Goal: Check status: Check status

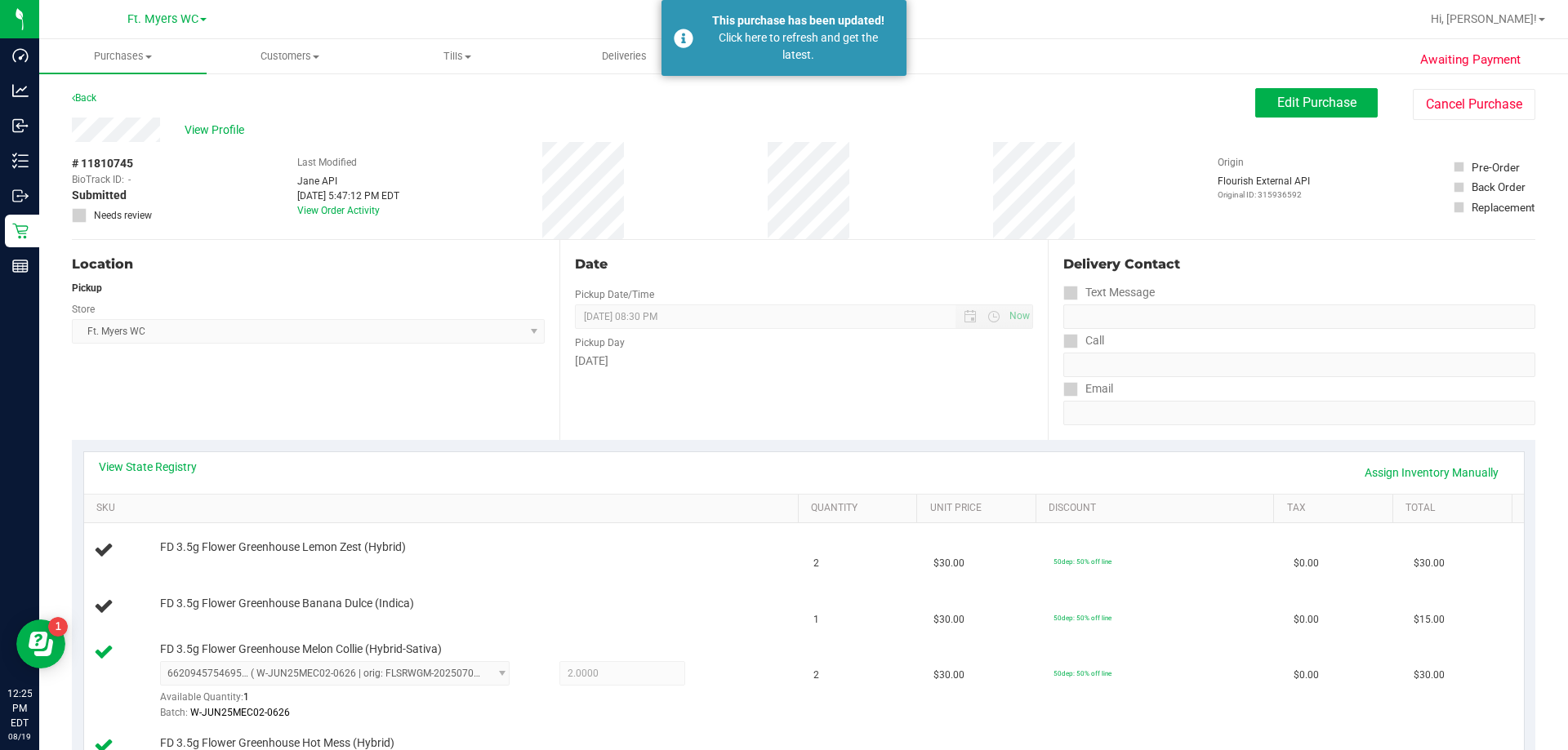
scroll to position [323, 0]
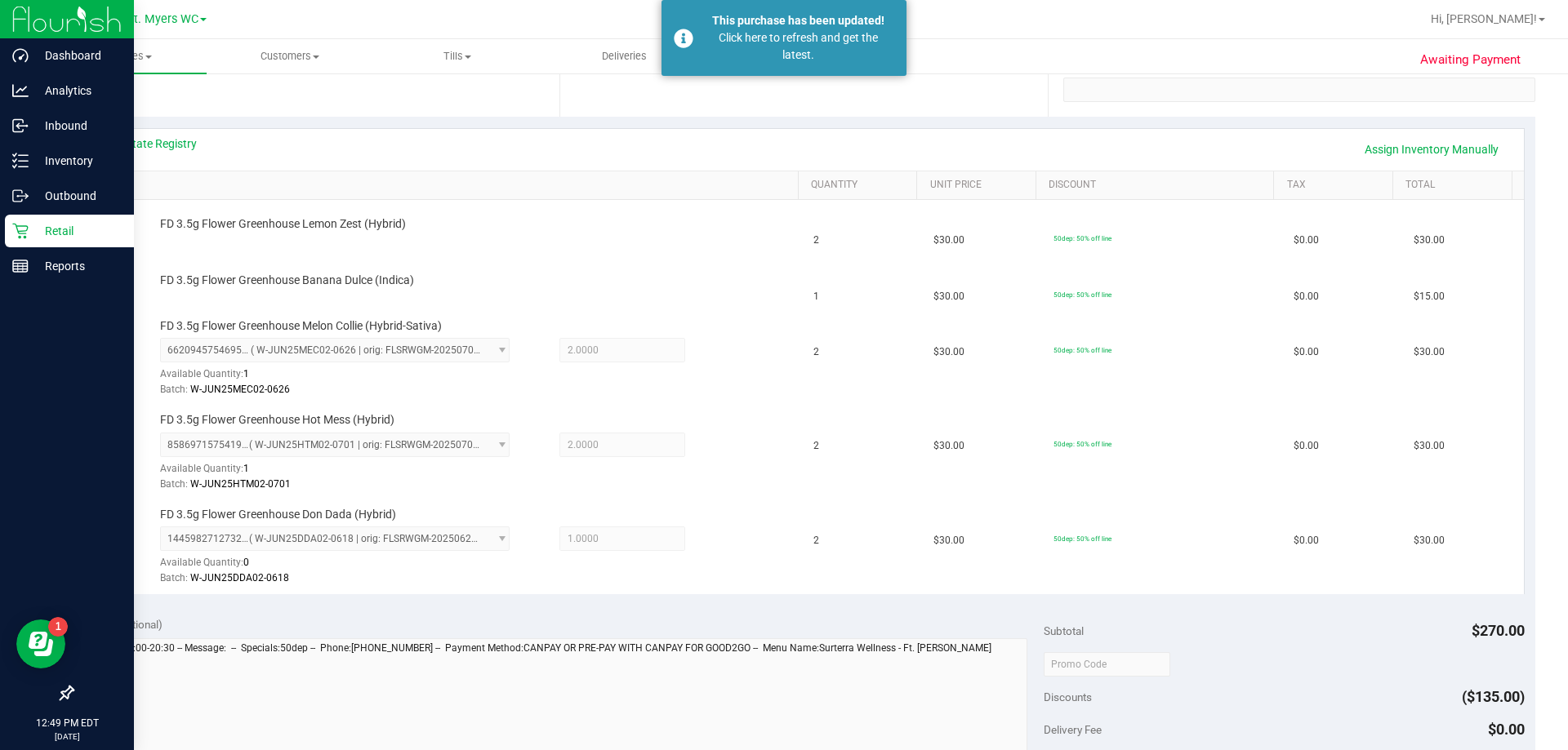
click at [43, 224] on p "Retail" at bounding box center [78, 231] width 98 height 19
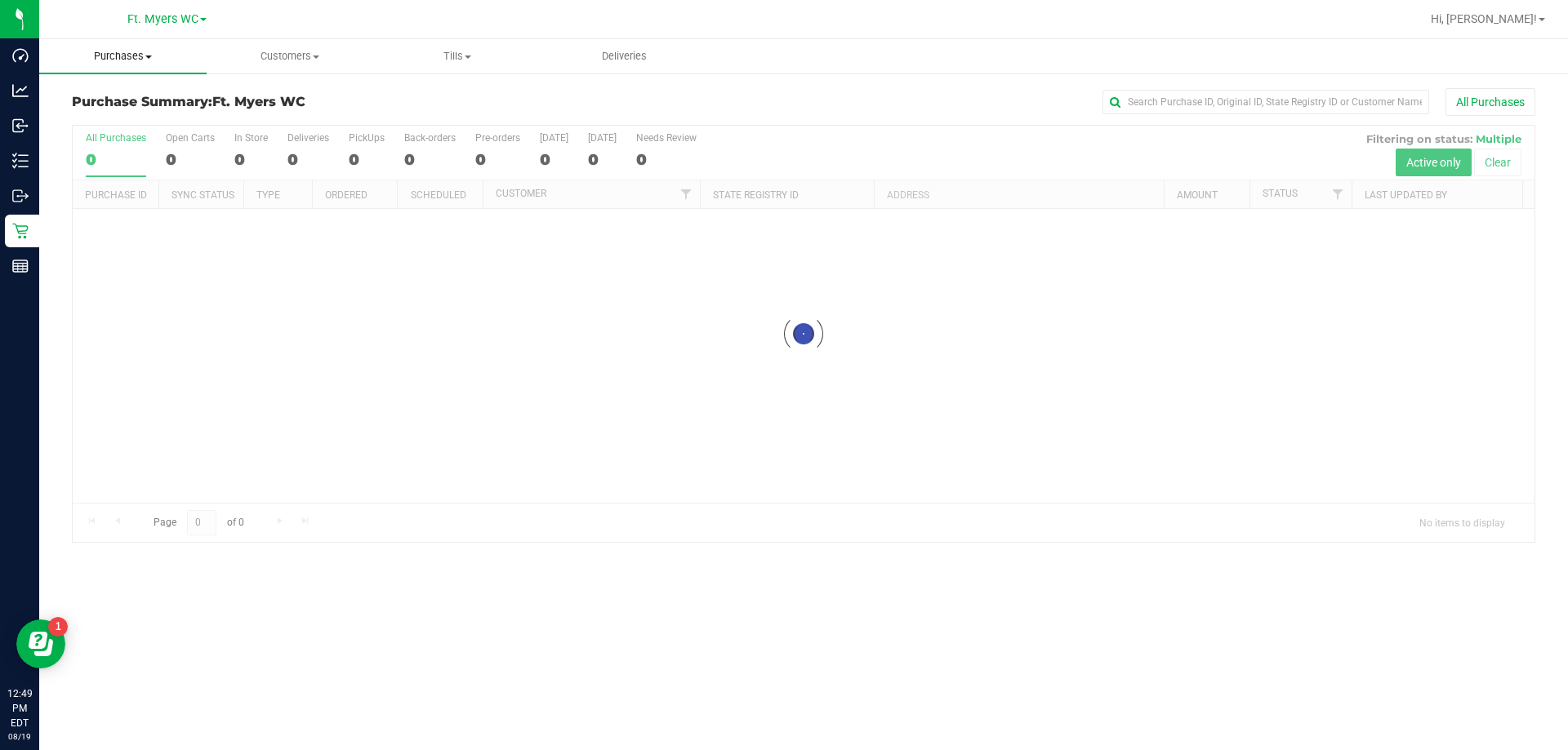
click at [190, 57] on span "Purchases" at bounding box center [123, 56] width 168 height 14
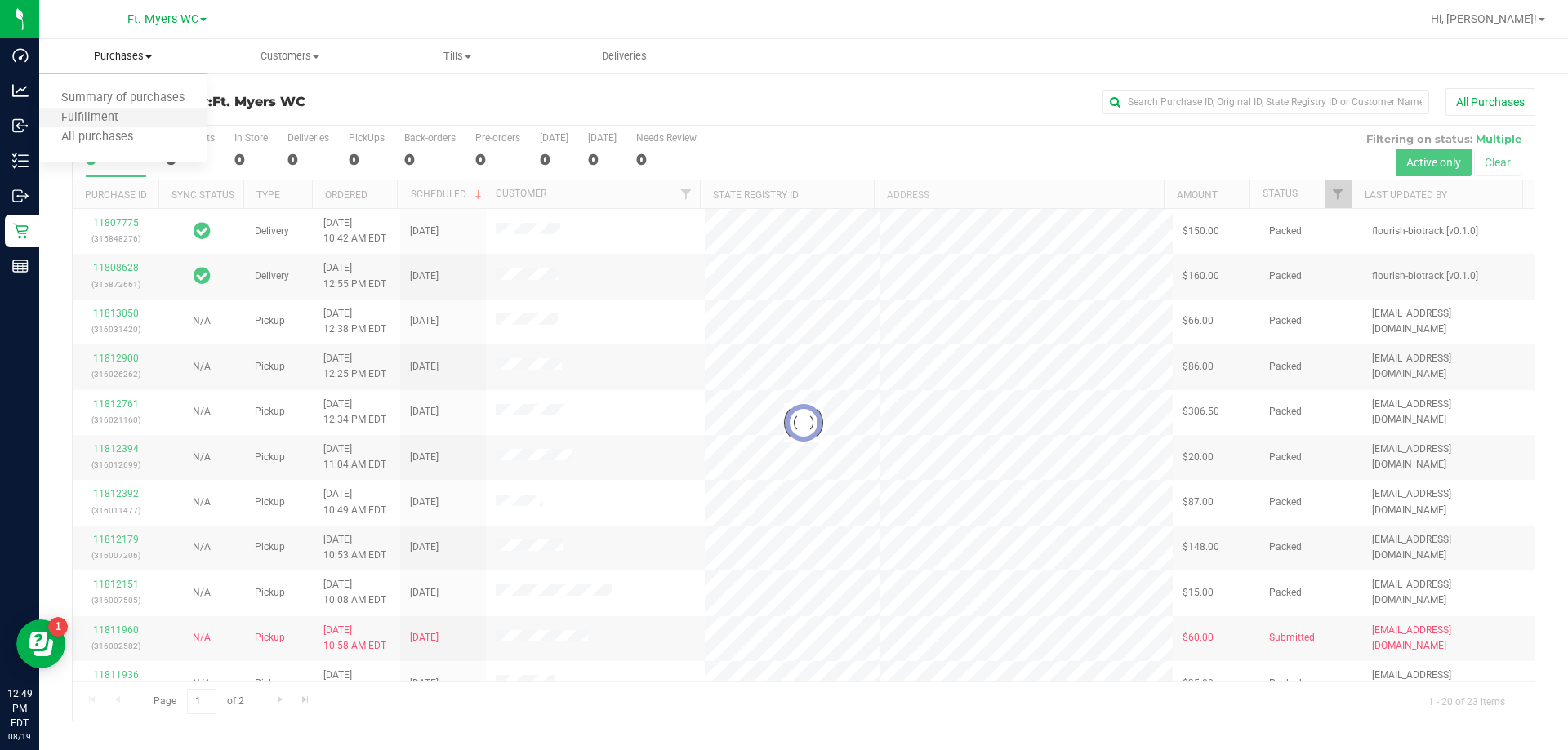
click at [157, 111] on li "Fulfillment" at bounding box center [123, 119] width 168 height 19
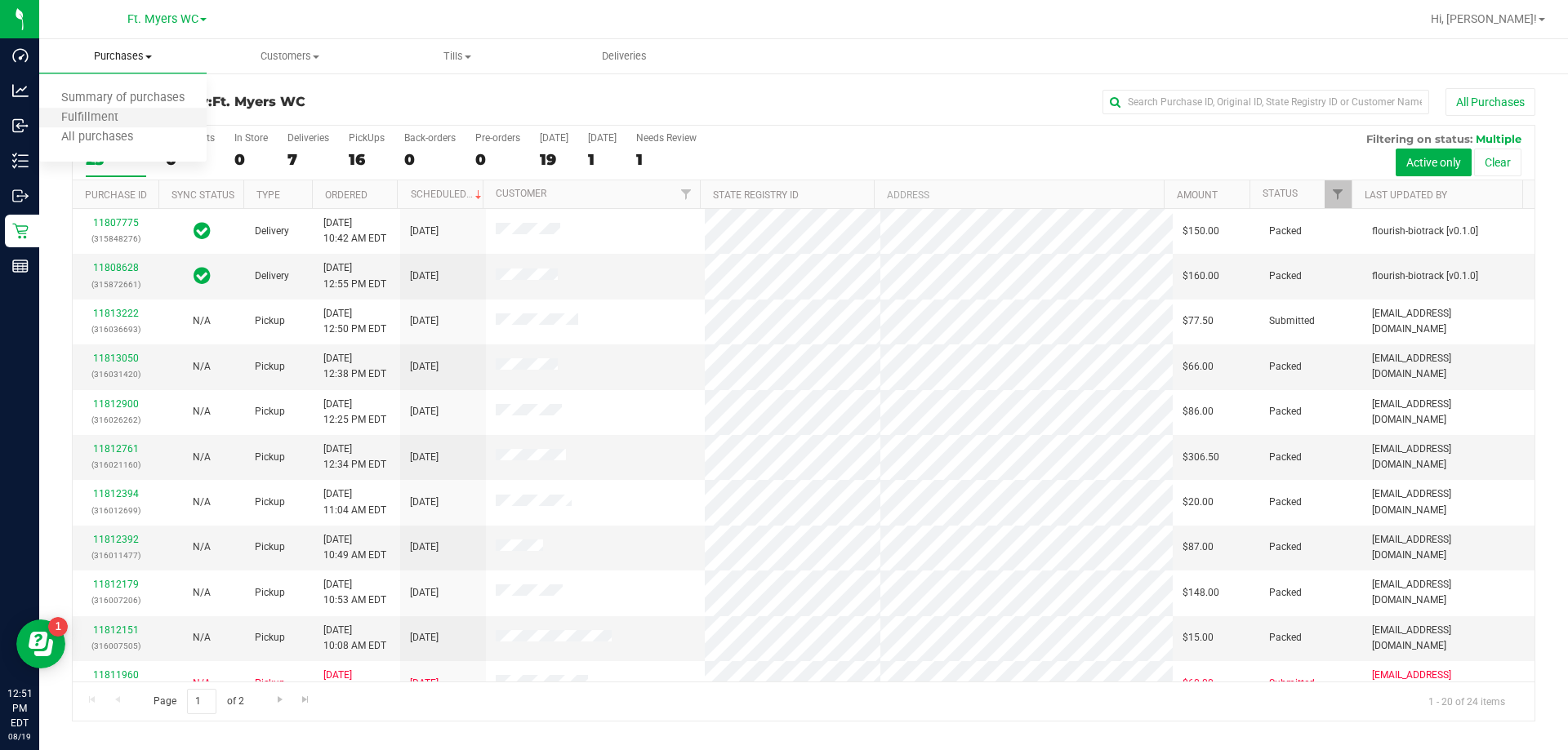
click at [173, 121] on li "Fulfillment" at bounding box center [123, 119] width 168 height 19
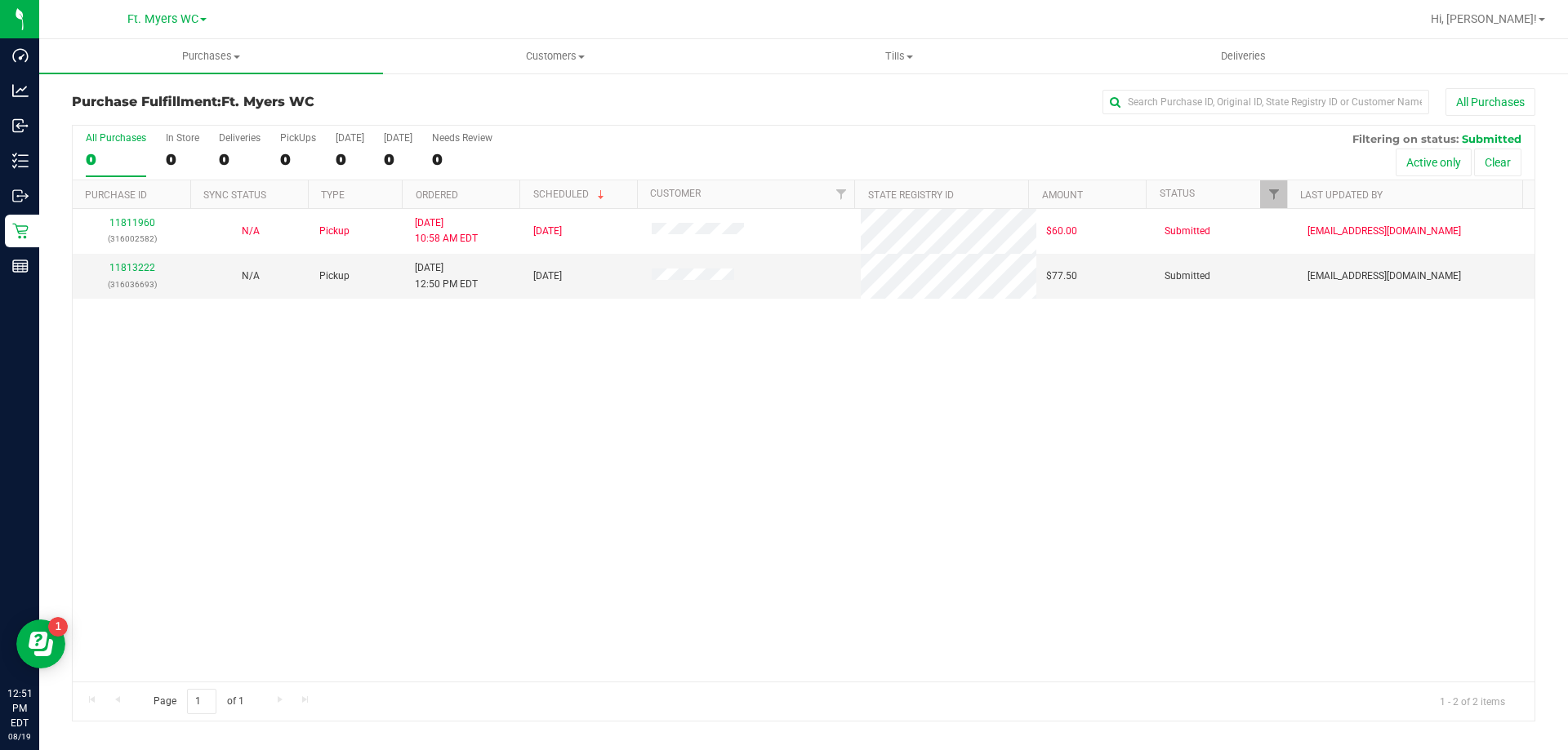
click at [879, 461] on div "11811960 (316002582) N/A Pickup 8/19/2025 10:58 AM EDT 8/19/2025 $60.00 Submitt…" at bounding box center [803, 445] width 1462 height 472
click at [174, 63] on span "Purchases" at bounding box center [211, 56] width 344 height 14
click at [160, 121] on li "Fulfillment" at bounding box center [211, 119] width 344 height 19
click at [205, 59] on span "Purchases" at bounding box center [211, 56] width 344 height 14
click at [189, 122] on li "Fulfillment" at bounding box center [211, 119] width 344 height 19
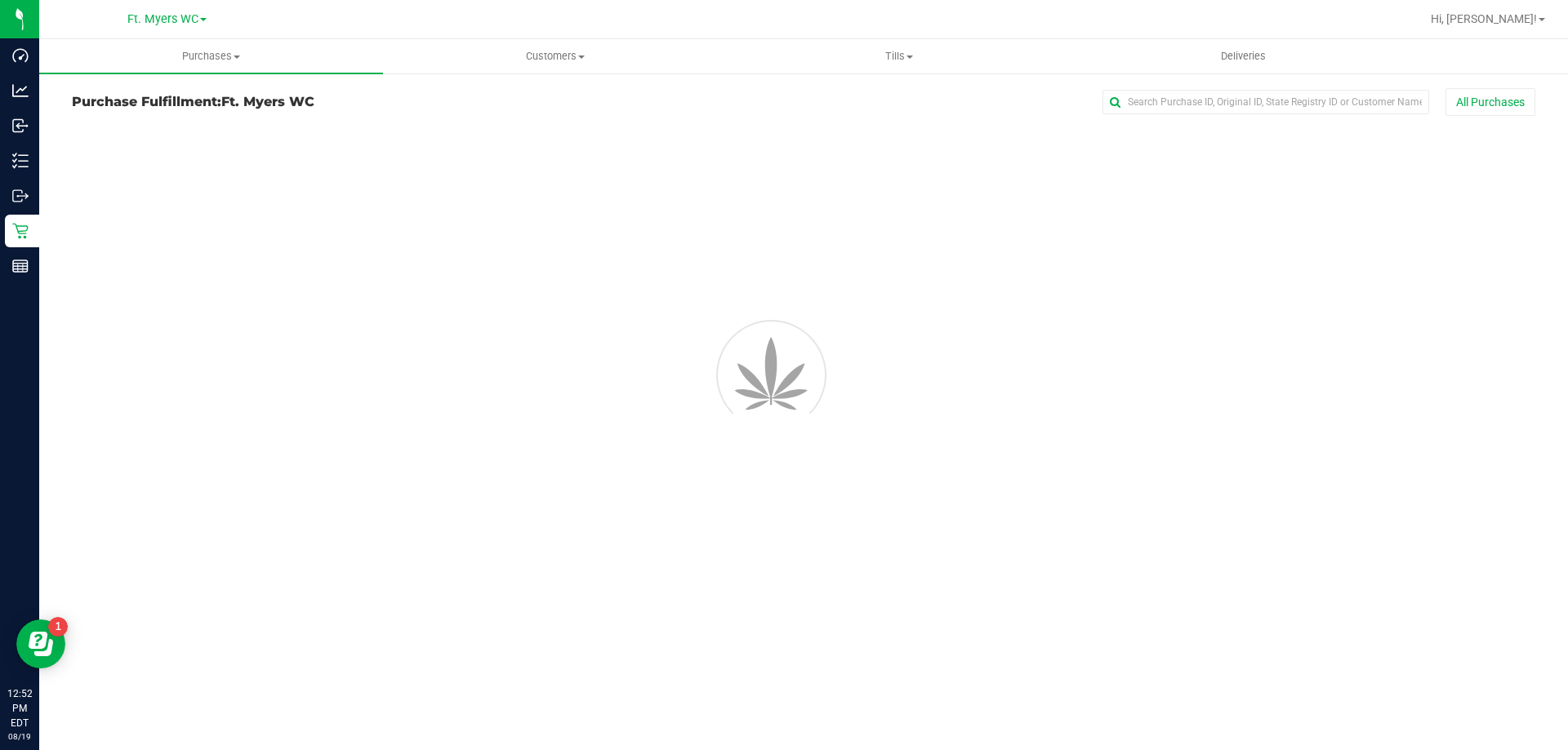
click at [189, 122] on div "Purchase Fulfillment: Ft. Myers WC All Purchases" at bounding box center [804, 105] width 1464 height 36
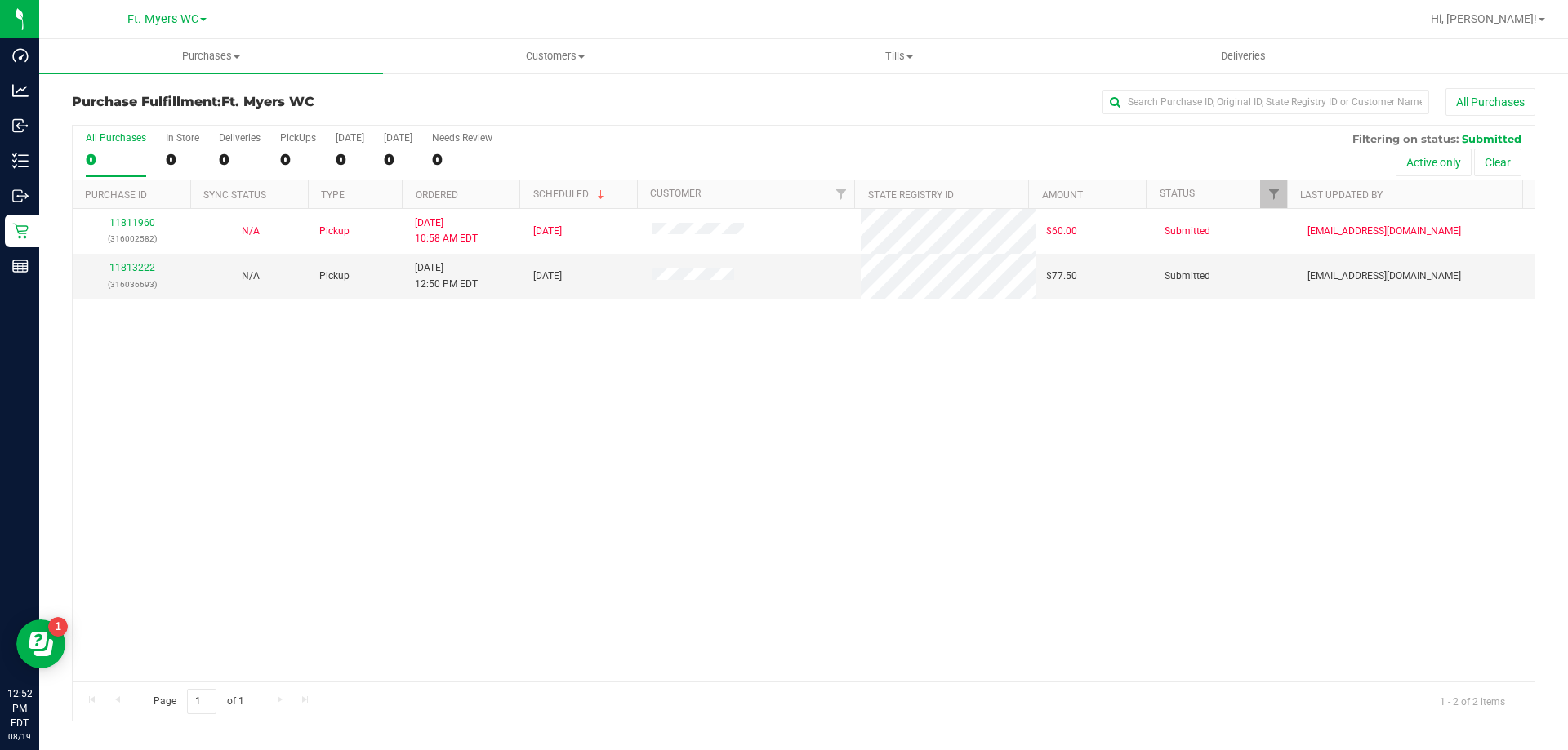
click at [189, 122] on div "Purchase Fulfillment: Ft. Myers WC All Purchases" at bounding box center [804, 105] width 1464 height 36
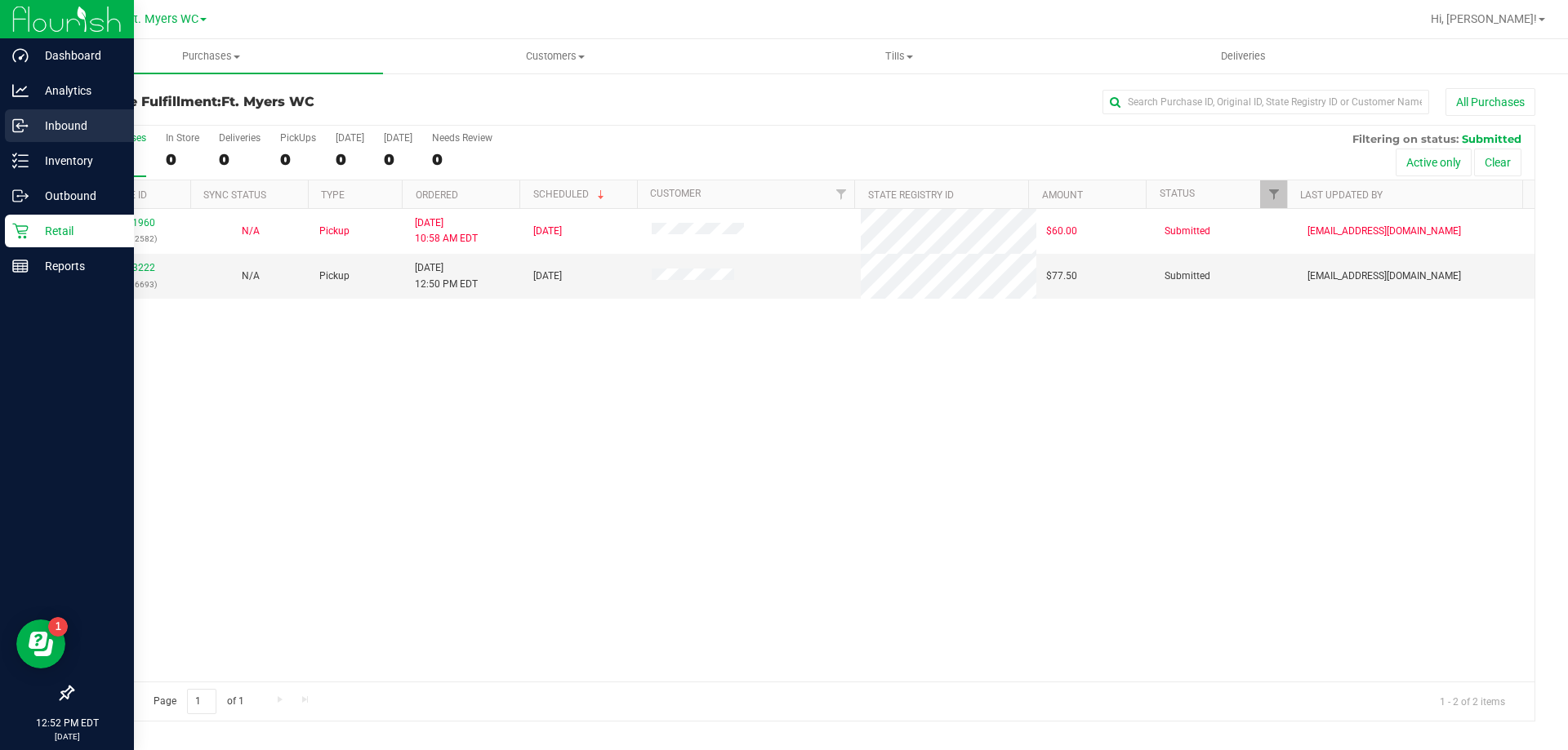
click at [39, 117] on p "Inbound" at bounding box center [78, 125] width 98 height 19
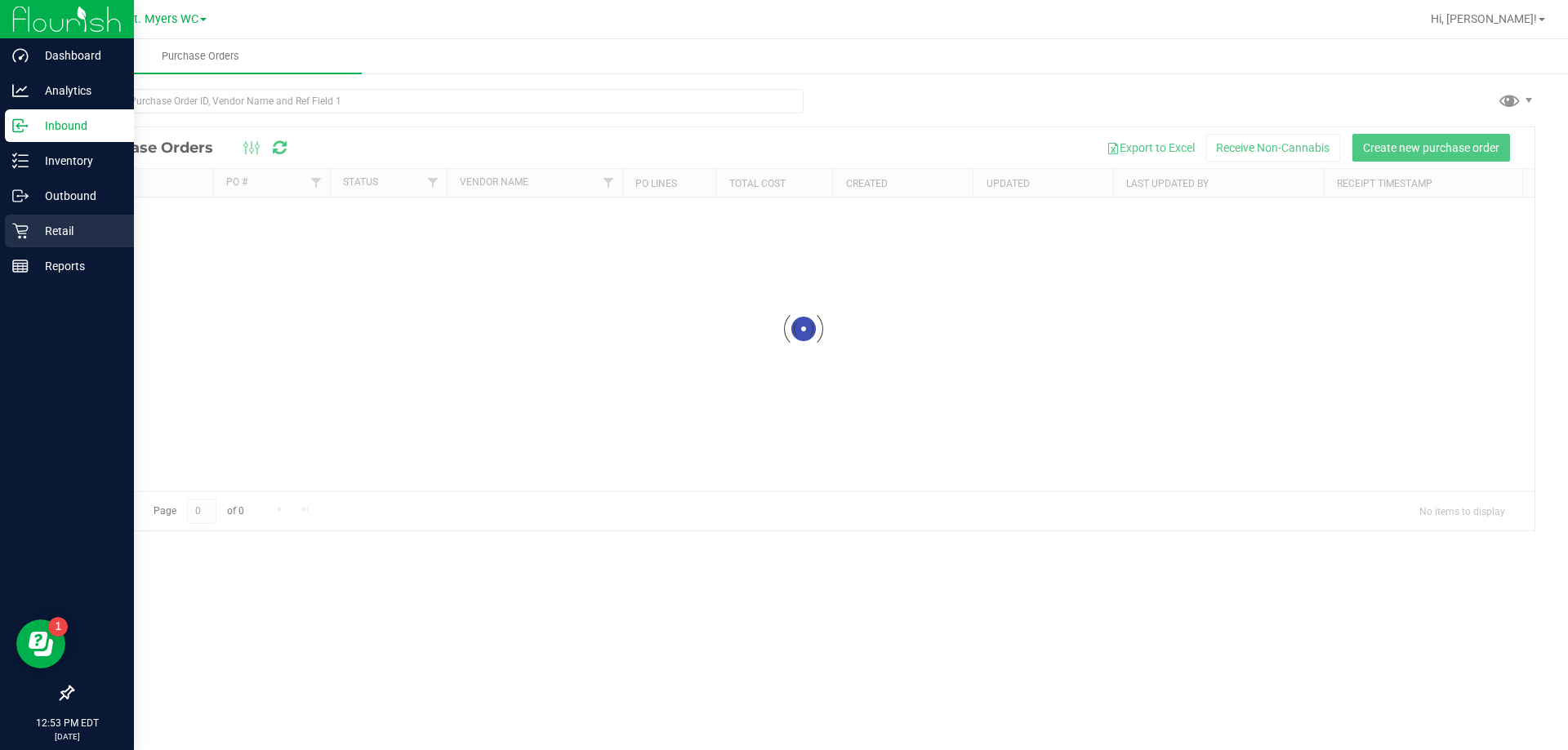
click at [58, 237] on p "Retail" at bounding box center [78, 231] width 98 height 19
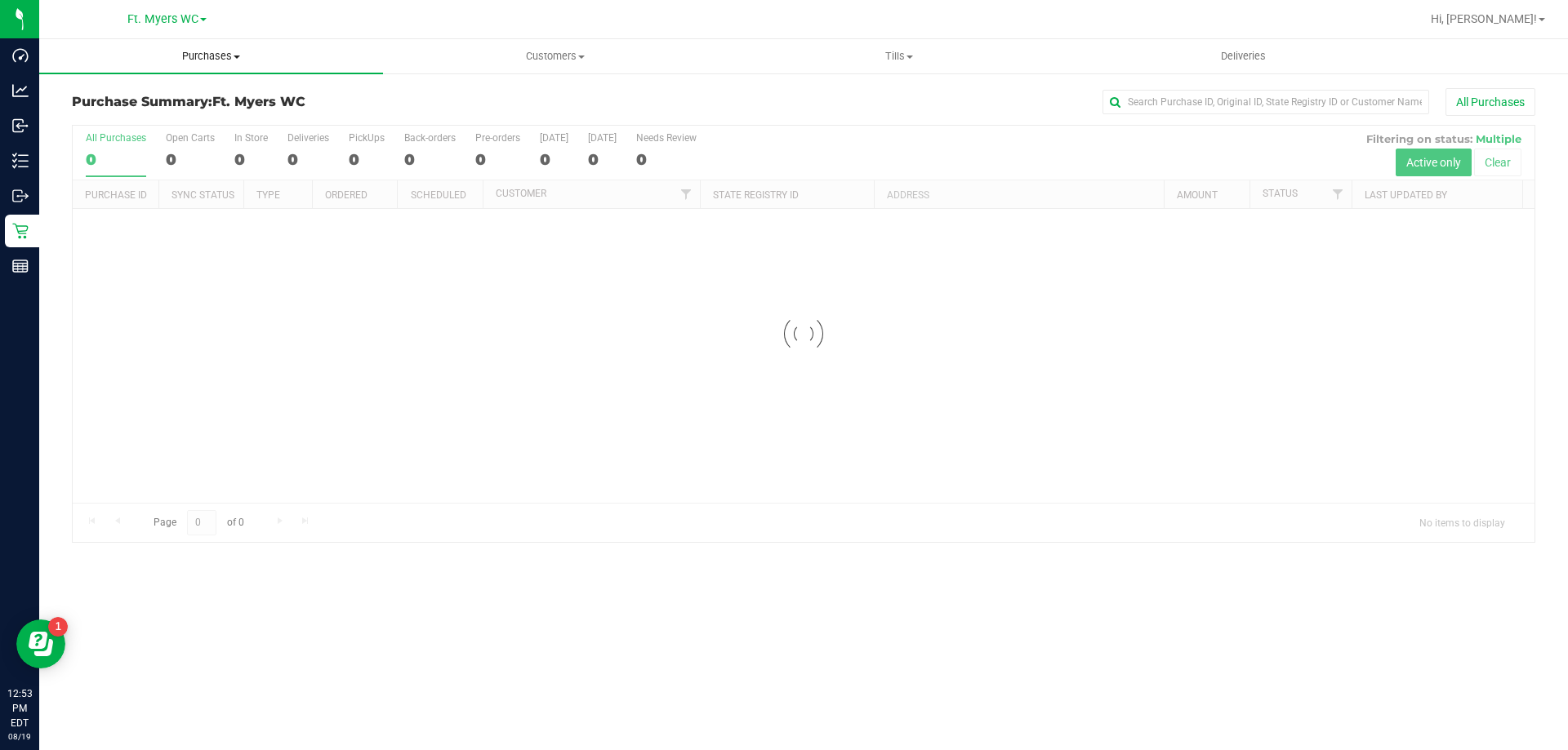
click at [218, 48] on uib-tab-heading "Purchases Summary of purchases Fulfillment All purchases" at bounding box center [211, 57] width 344 height 35
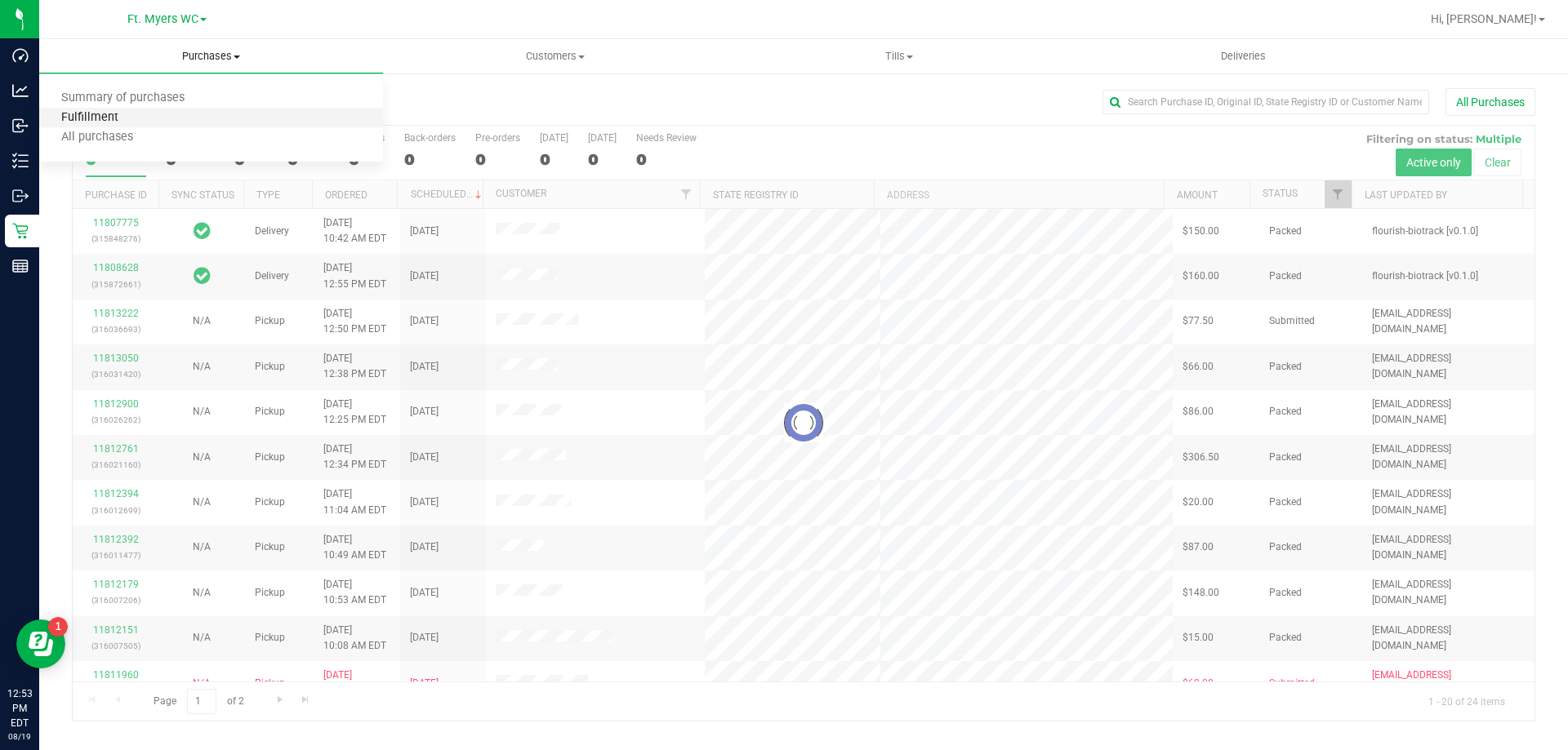
click at [134, 121] on span "Fulfillment" at bounding box center [90, 118] width 101 height 13
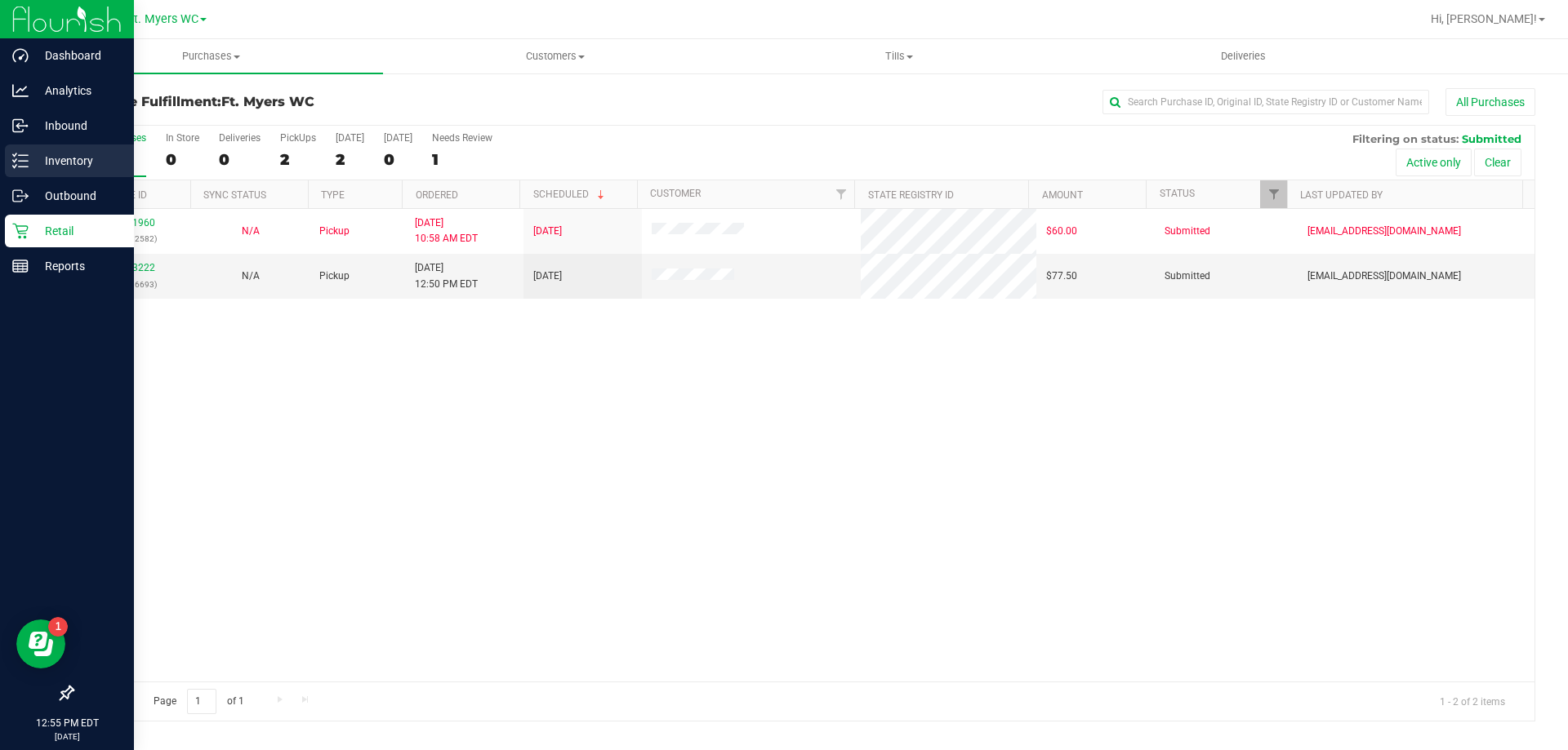
click at [34, 157] on p "Inventory" at bounding box center [78, 161] width 98 height 19
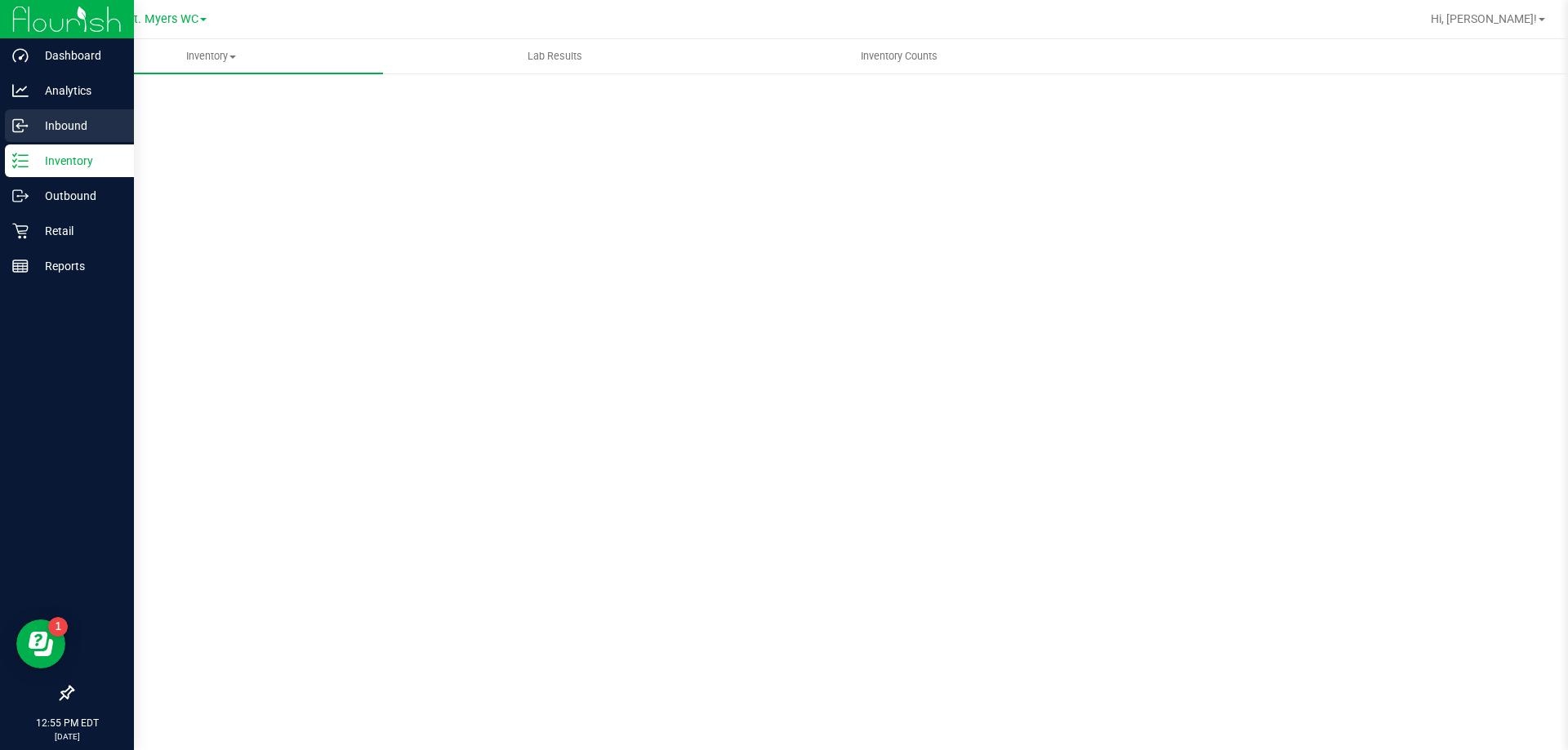
click at [35, 125] on p "Inbound" at bounding box center [78, 125] width 98 height 19
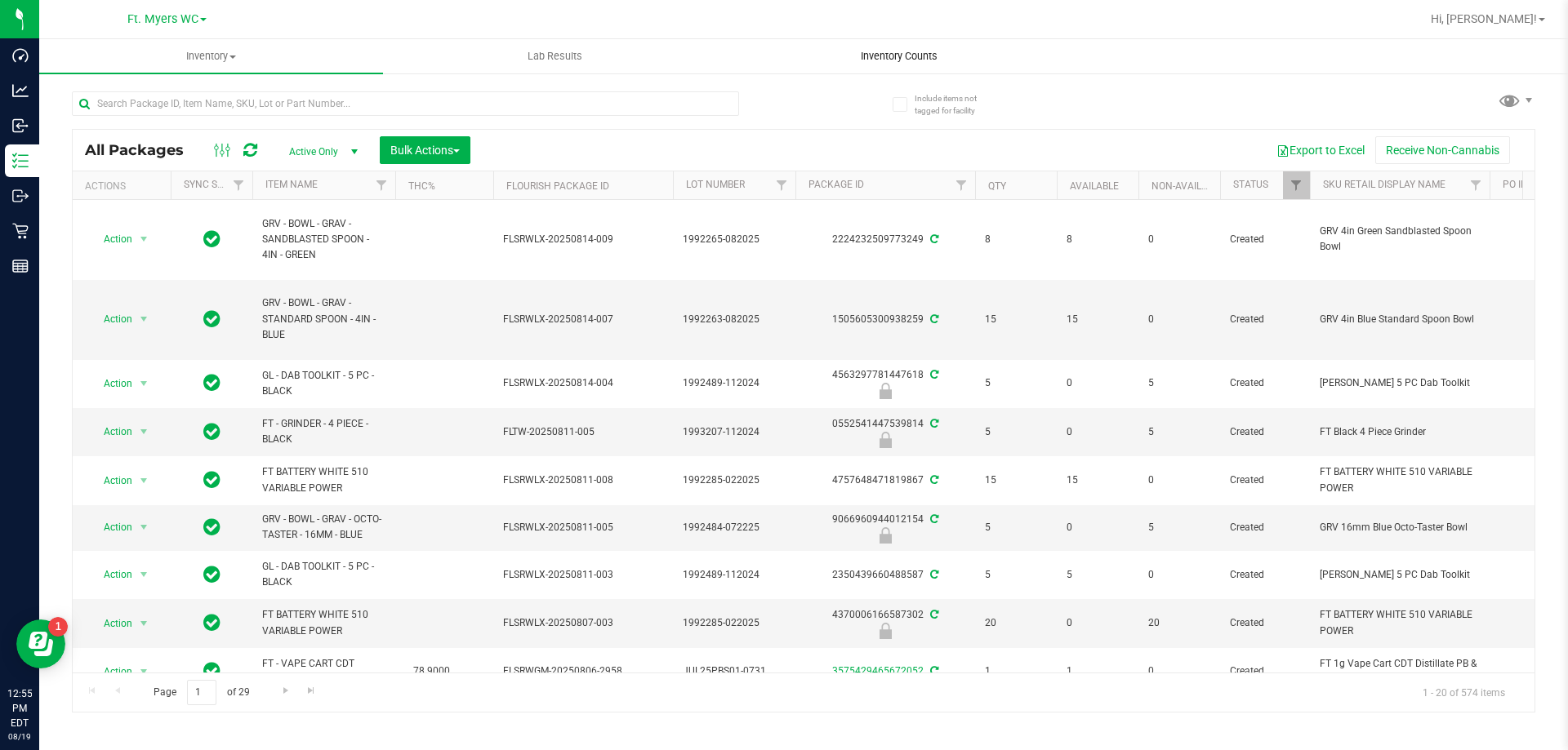
click at [921, 66] on uib-tab-heading "Inventory Counts" at bounding box center [899, 57] width 342 height 33
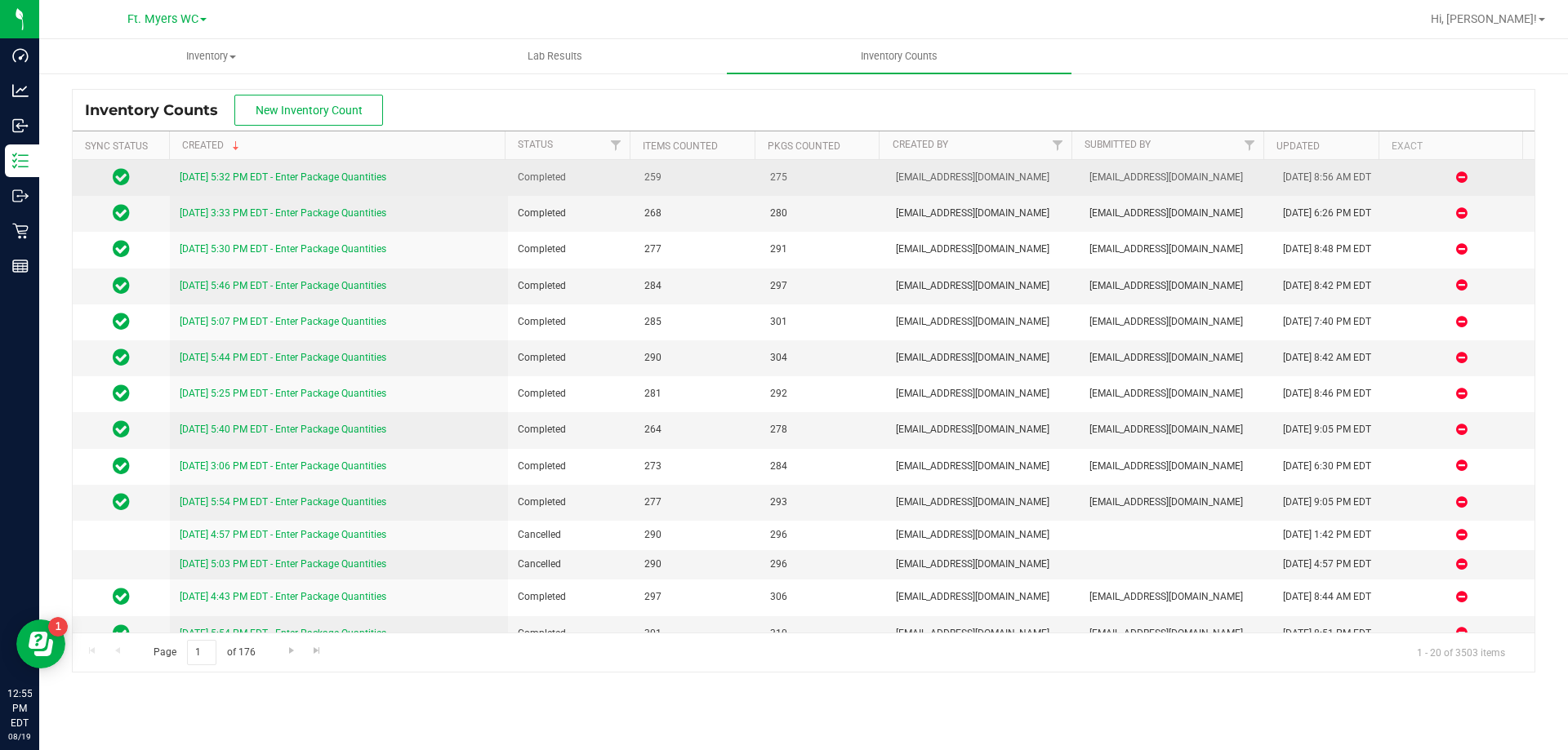
click at [252, 174] on link "8/18/25 5:32 PM EDT - Enter Package Quantities" at bounding box center [283, 177] width 206 height 12
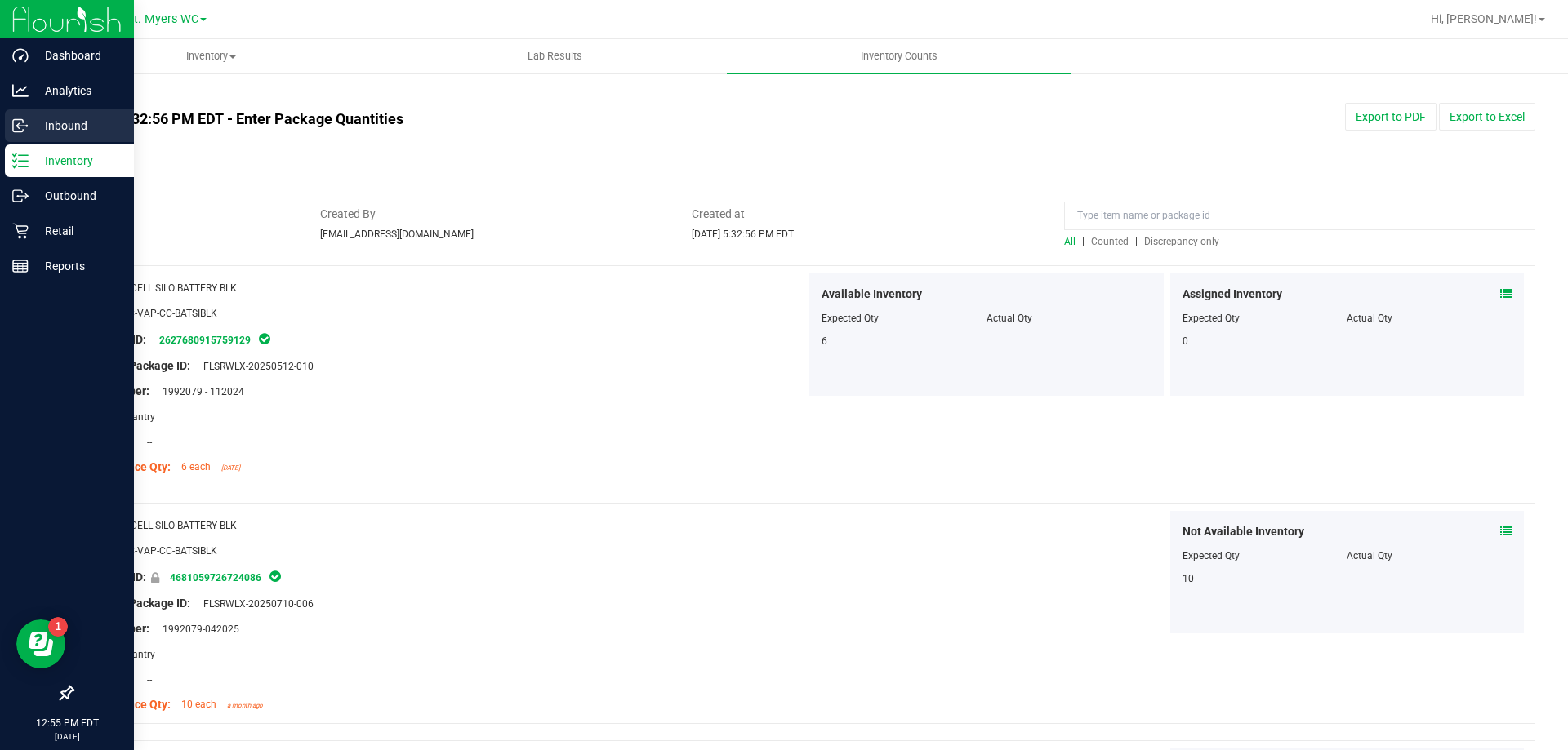
click at [22, 134] on div "Inbound" at bounding box center [69, 125] width 129 height 33
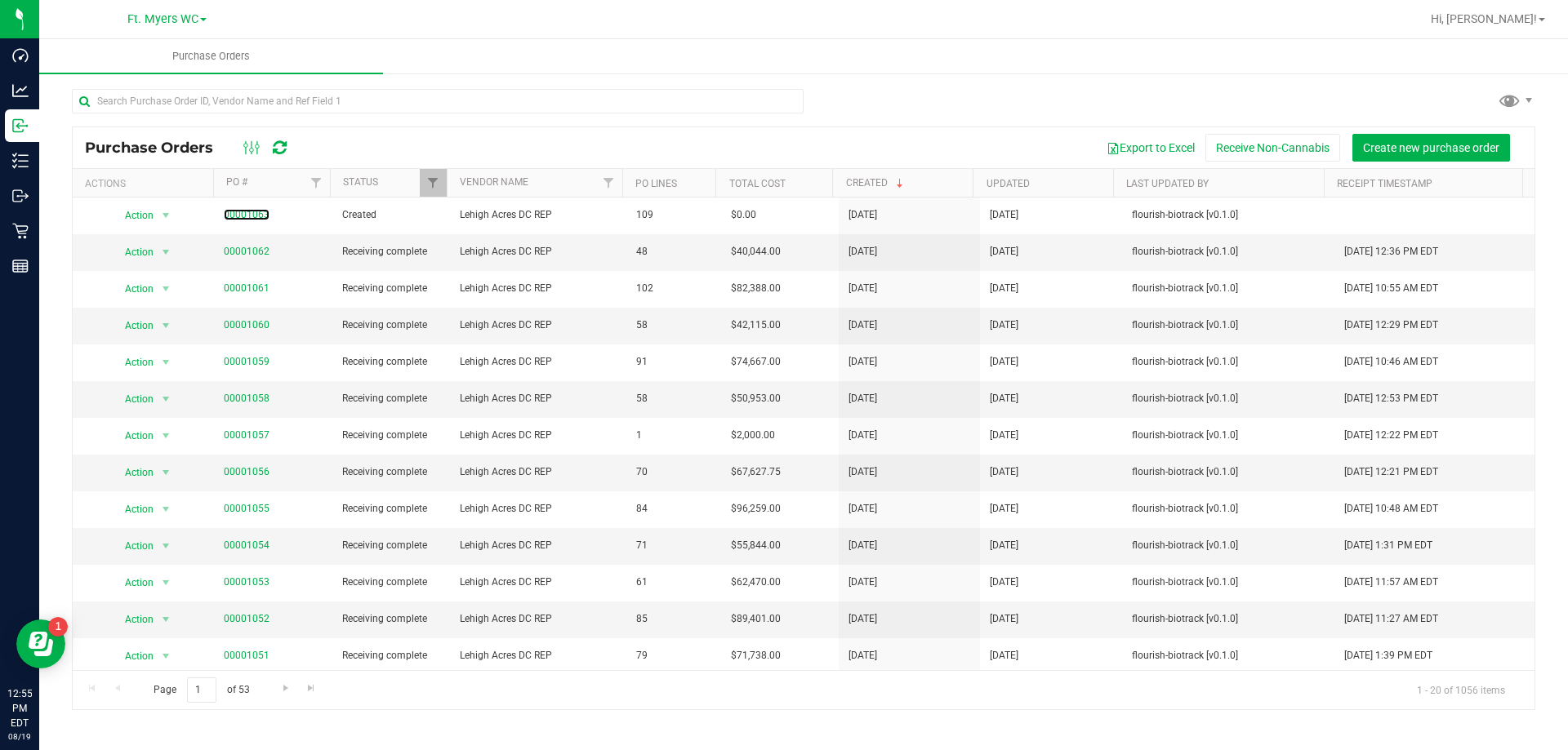
click at [248, 214] on link "00001063" at bounding box center [246, 215] width 45 height 12
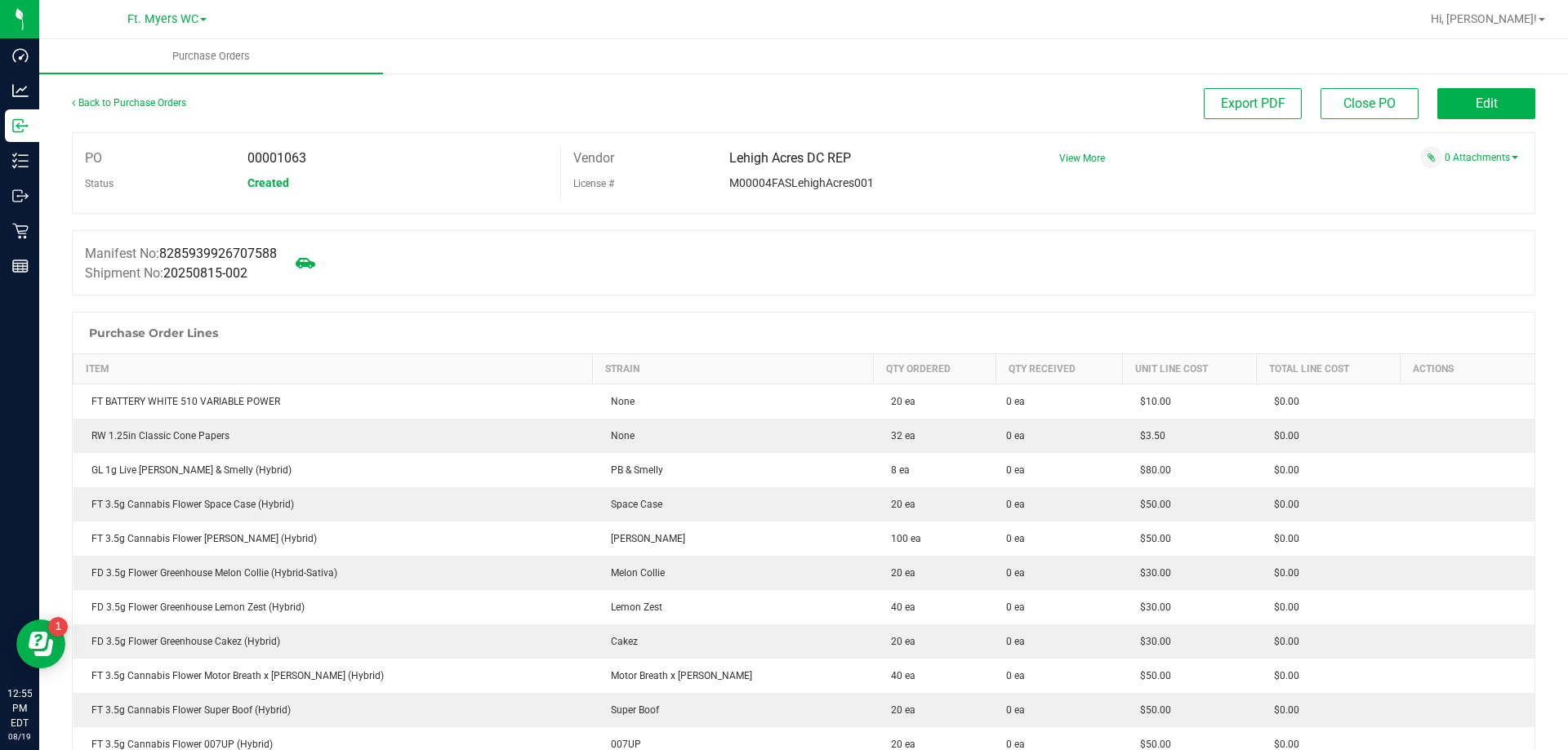
scroll to position [1722, 0]
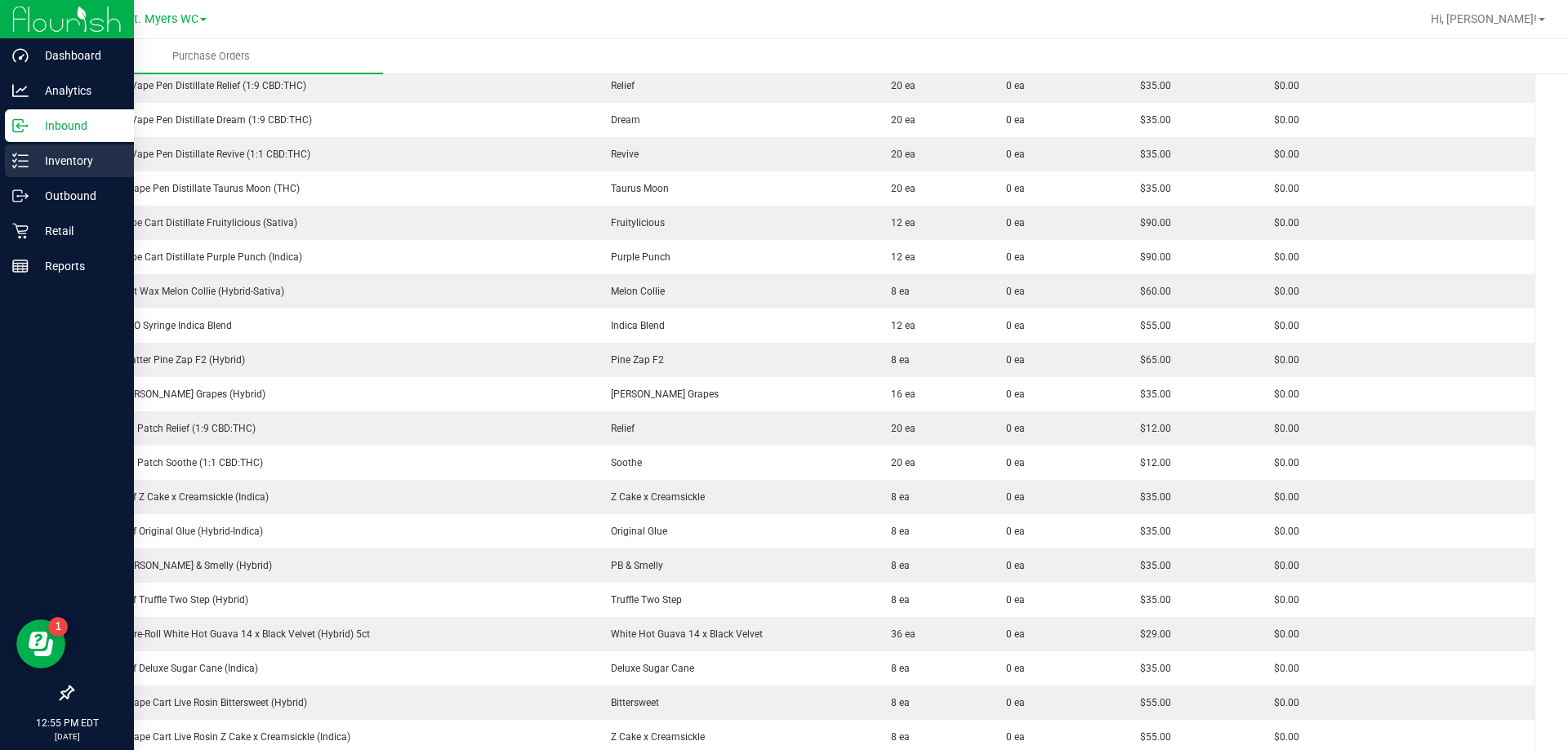
click at [50, 157] on p "Inventory" at bounding box center [78, 161] width 98 height 19
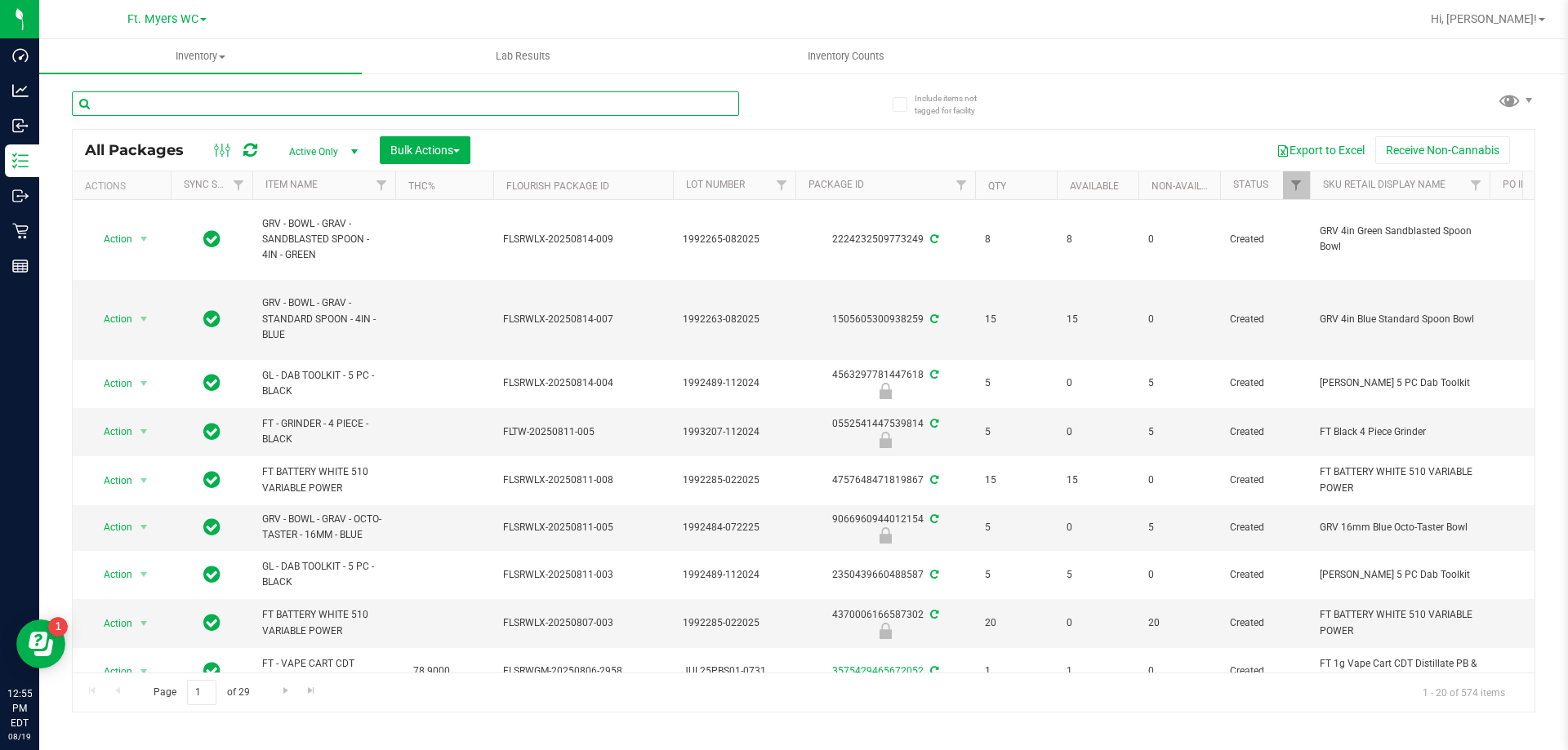
click at [456, 97] on input "text" at bounding box center [406, 103] width 667 height 24
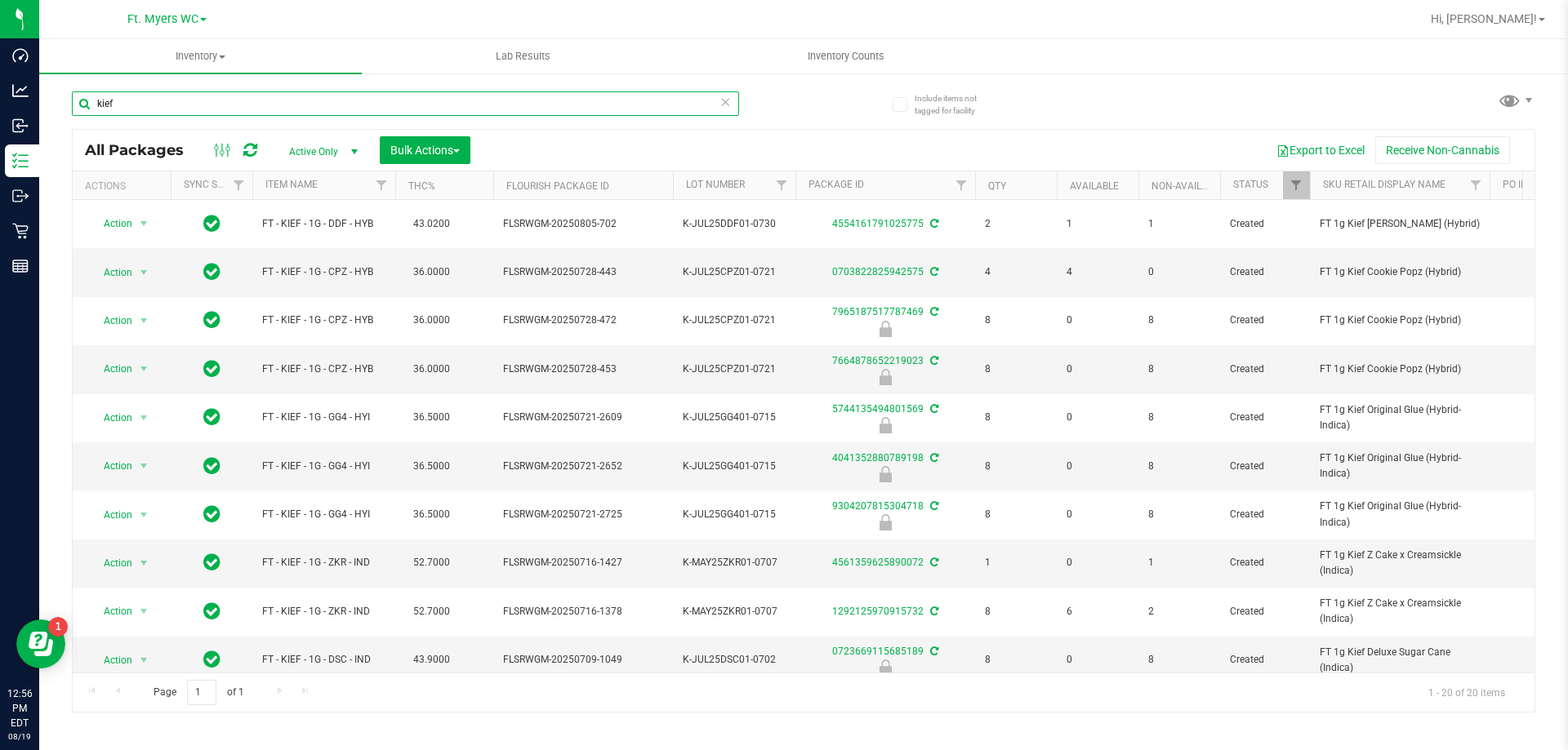
type input "kief"
click at [448, 178] on th "THC%" at bounding box center [445, 186] width 98 height 29
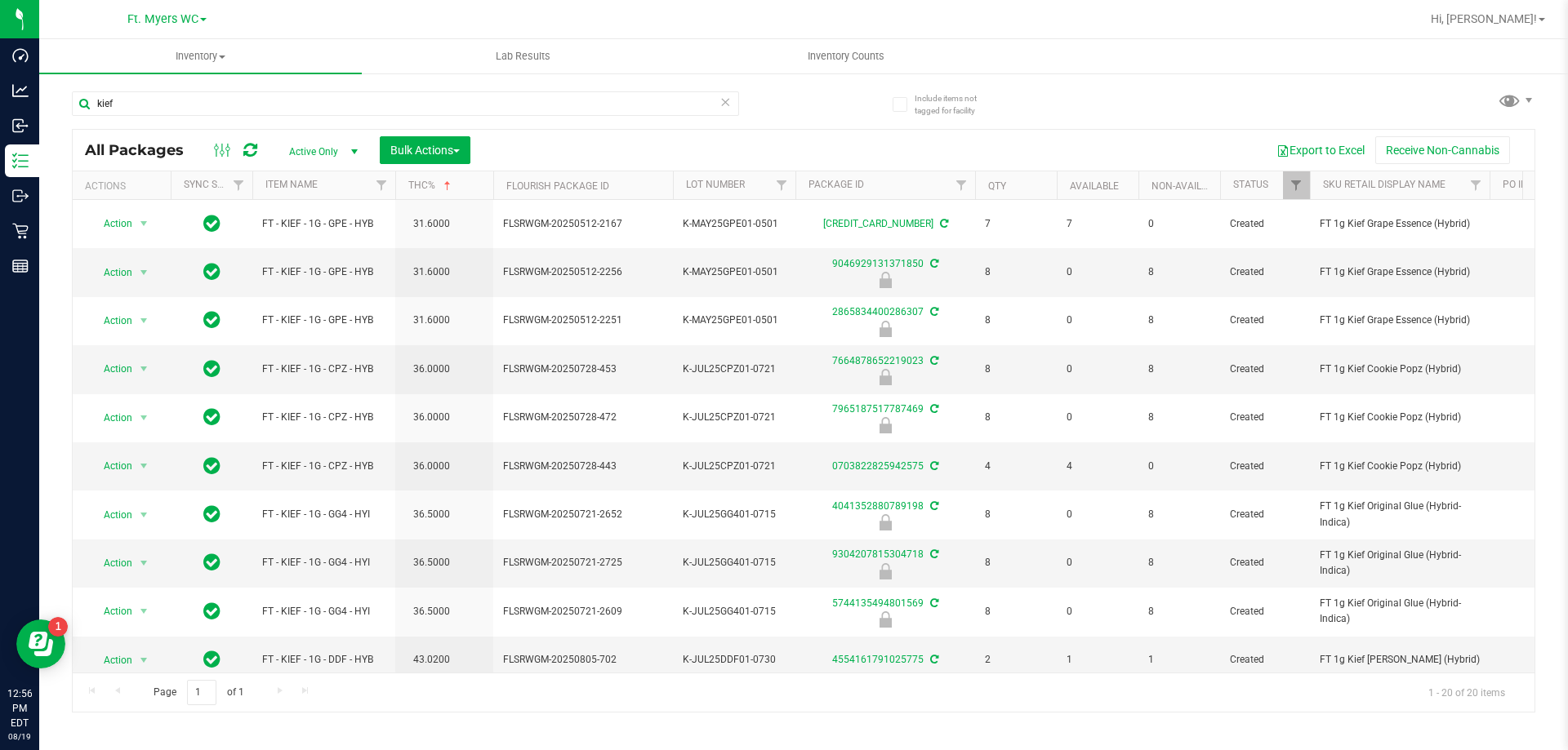
click at [472, 184] on th "THC%" at bounding box center [445, 186] width 98 height 29
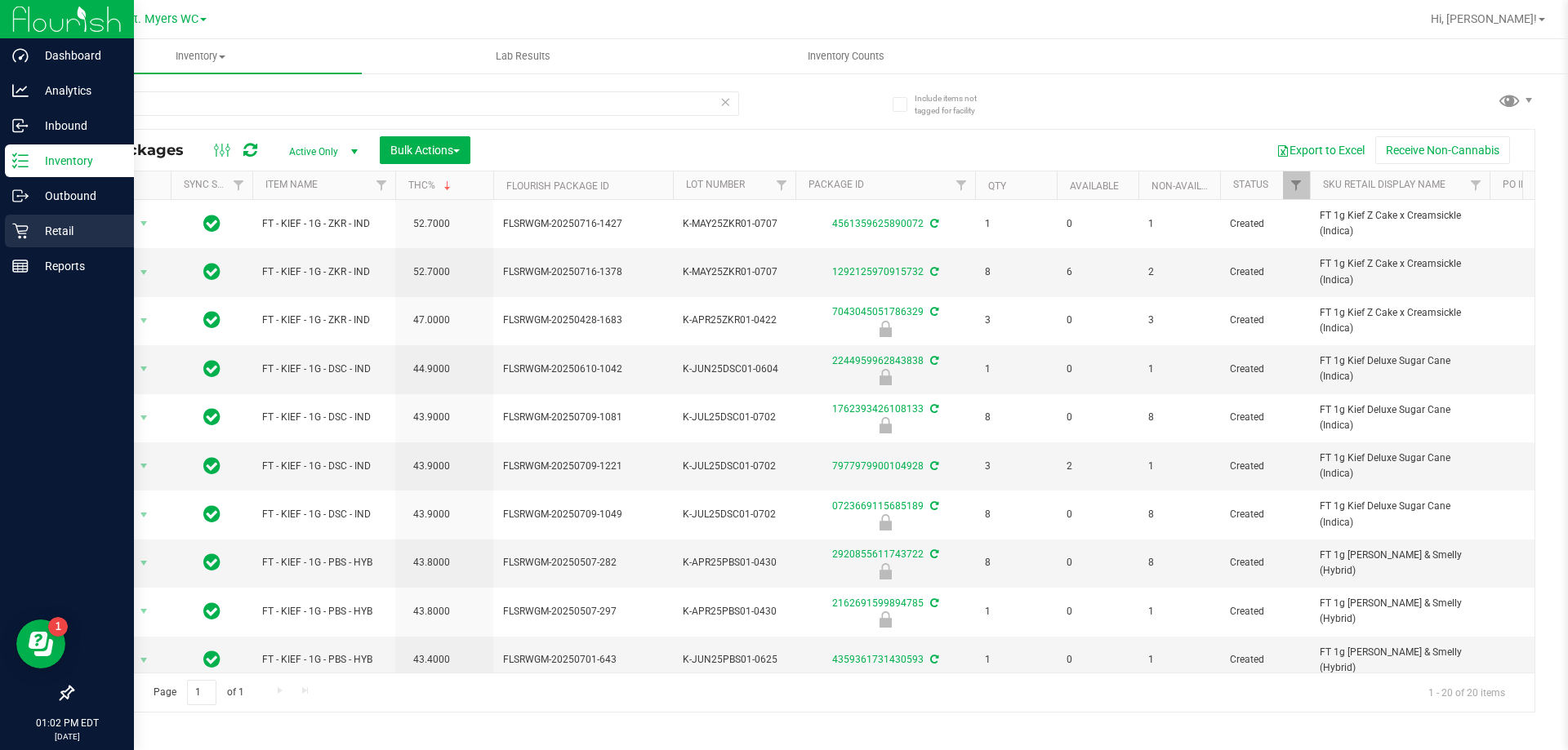
click at [17, 239] on div "Retail" at bounding box center [69, 231] width 129 height 33
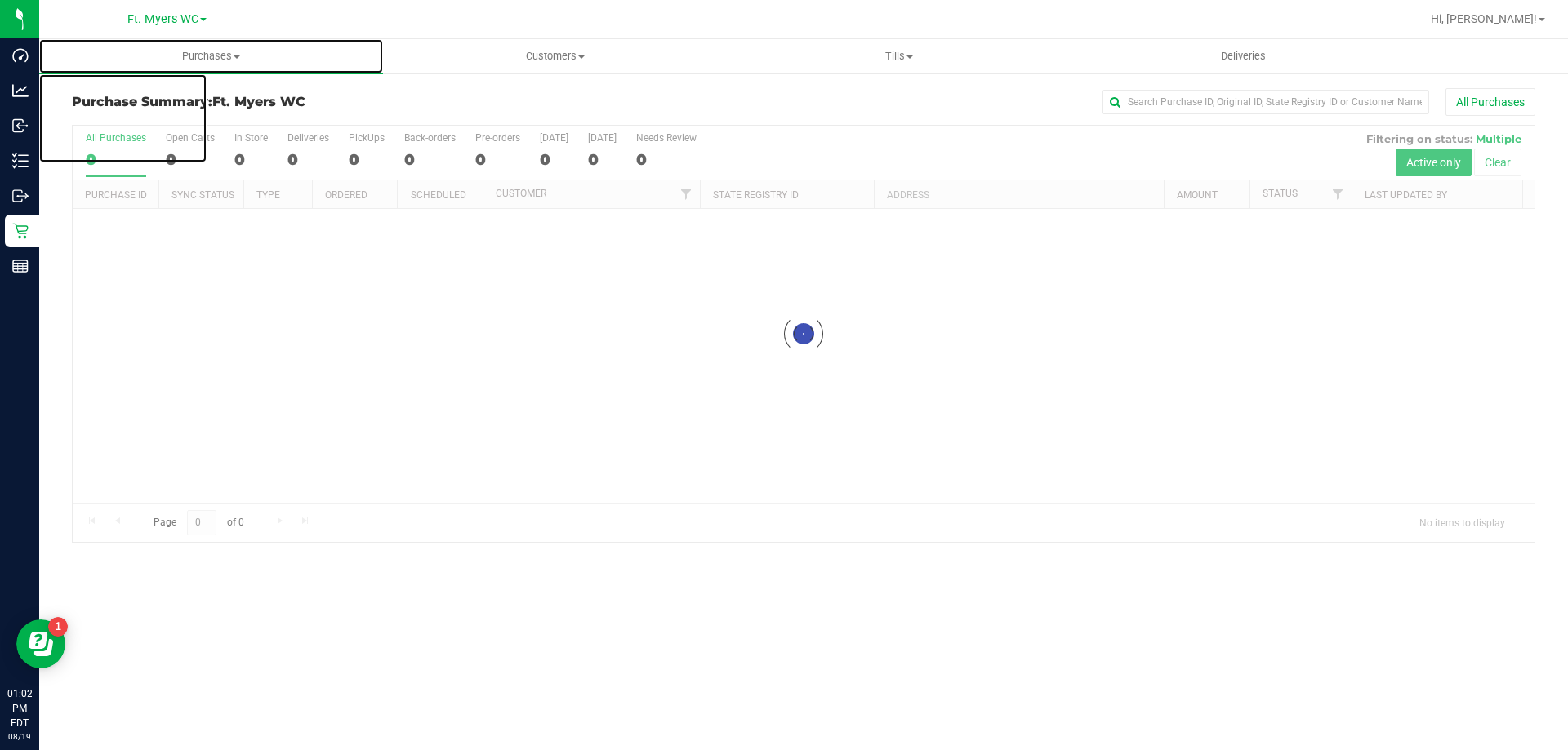
click at [229, 61] on span "Purchases" at bounding box center [211, 56] width 344 height 14
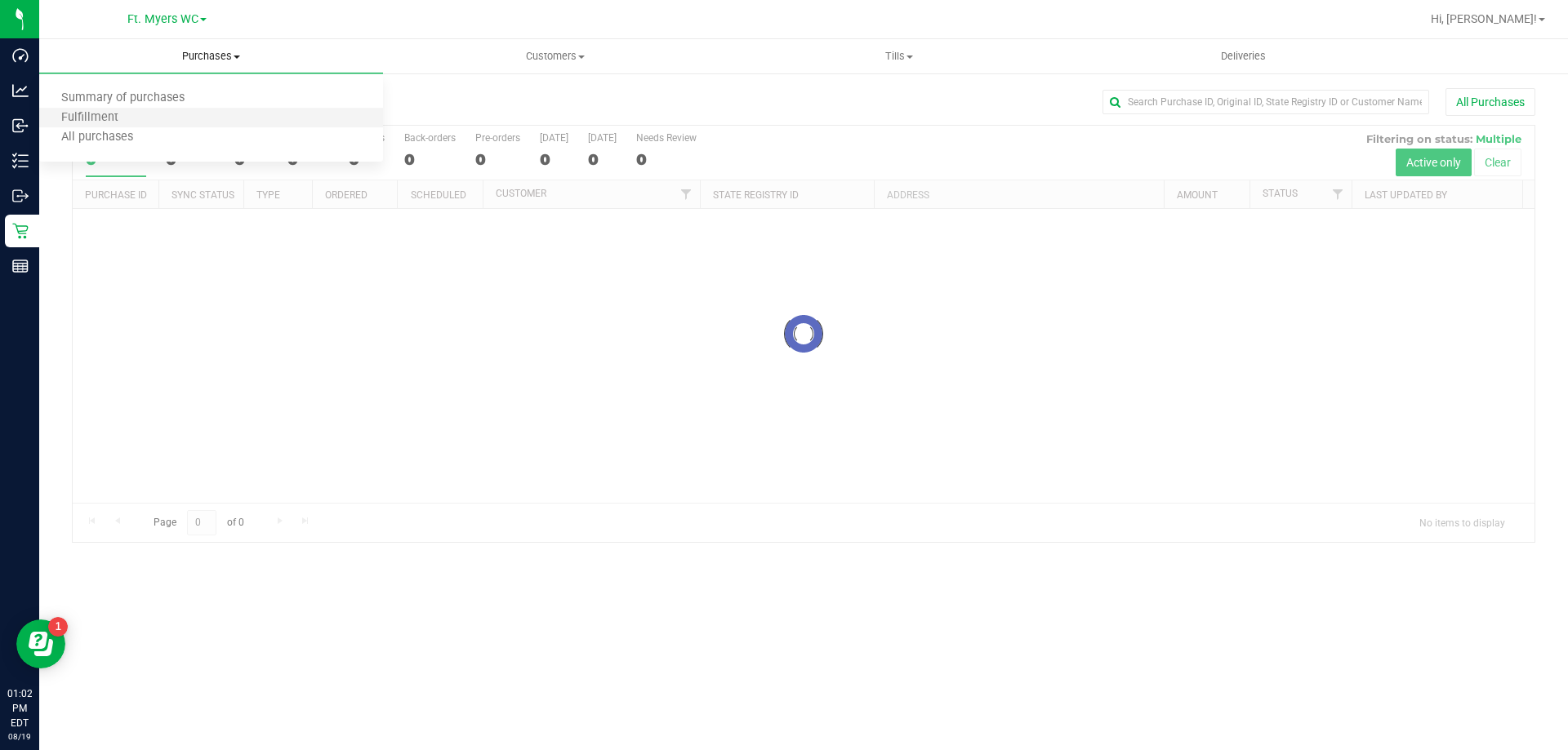
click at [203, 120] on li "Fulfillment" at bounding box center [211, 119] width 344 height 19
